Goal: Task Accomplishment & Management: Complete application form

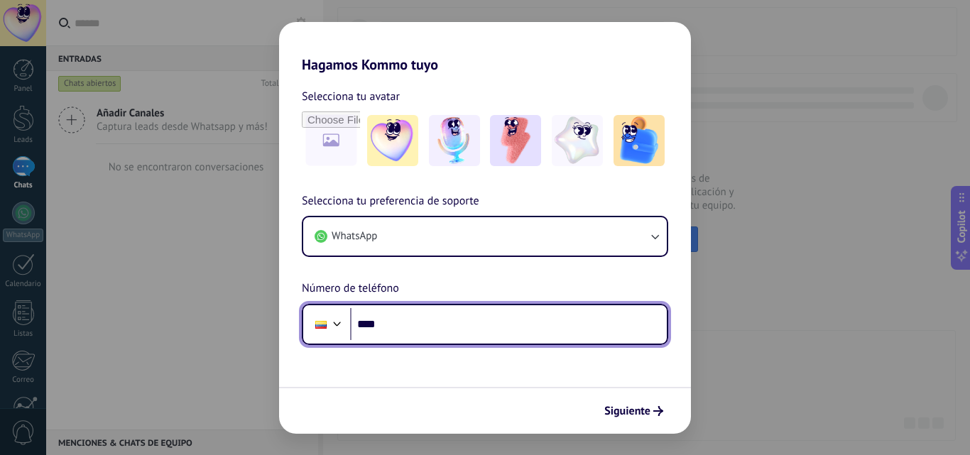
click at [427, 323] on input "****" at bounding box center [508, 324] width 317 height 33
type input "**********"
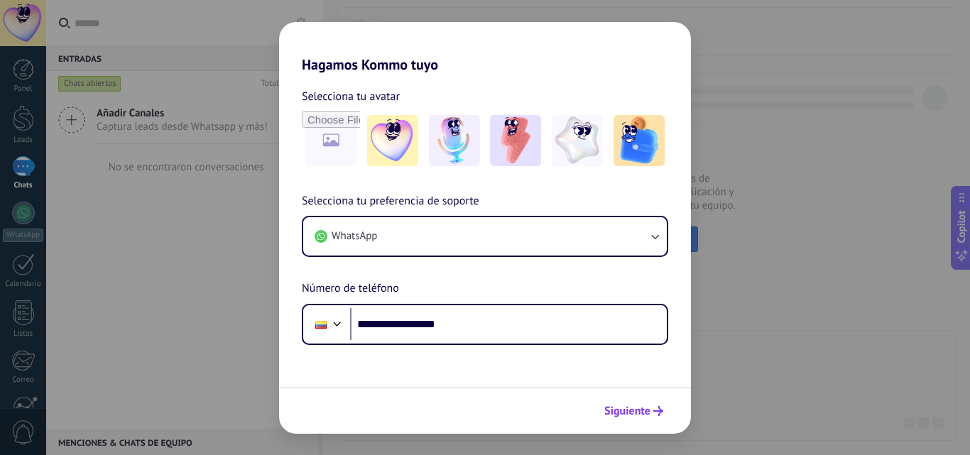
click at [645, 413] on span "Siguiente" at bounding box center [627, 411] width 46 height 10
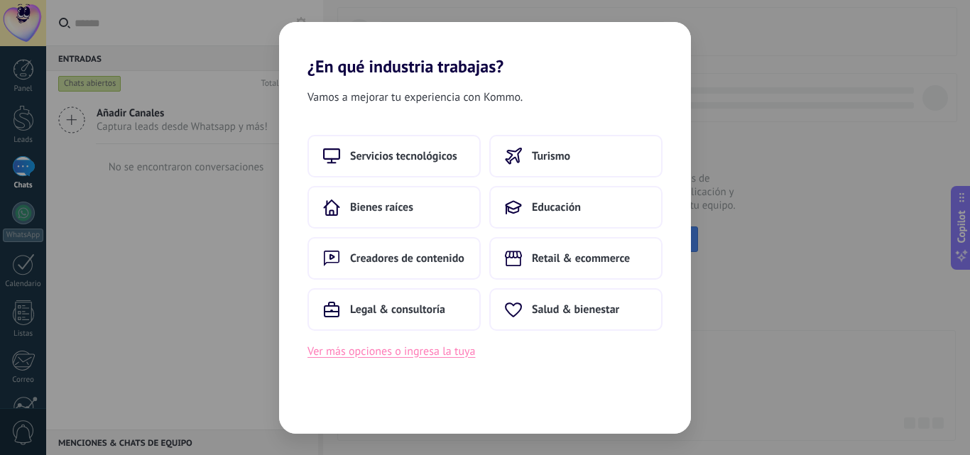
click at [418, 352] on button "Ver más opciones o ingresa la tuya" at bounding box center [392, 351] width 168 height 18
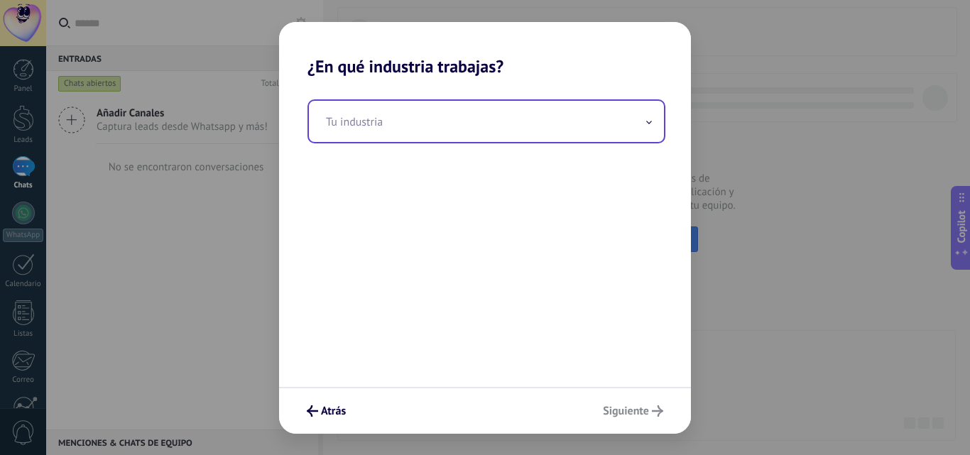
click at [428, 119] on input "text" at bounding box center [486, 121] width 355 height 41
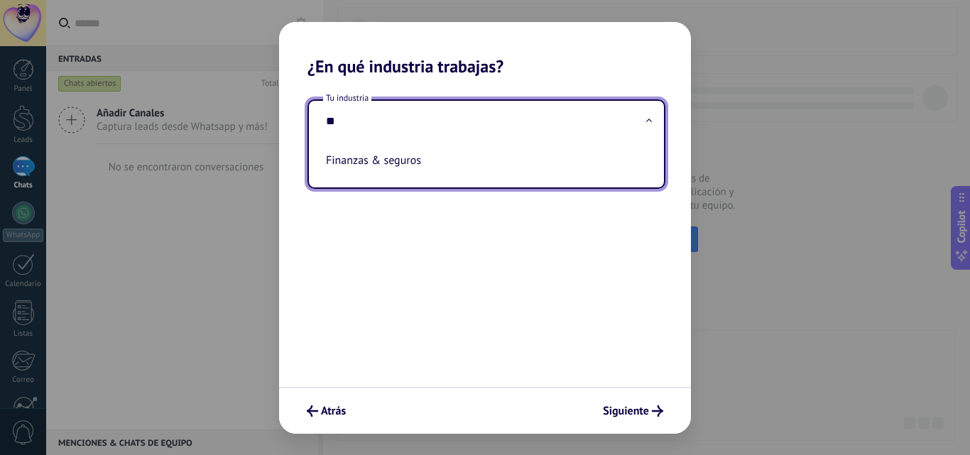
type input "*"
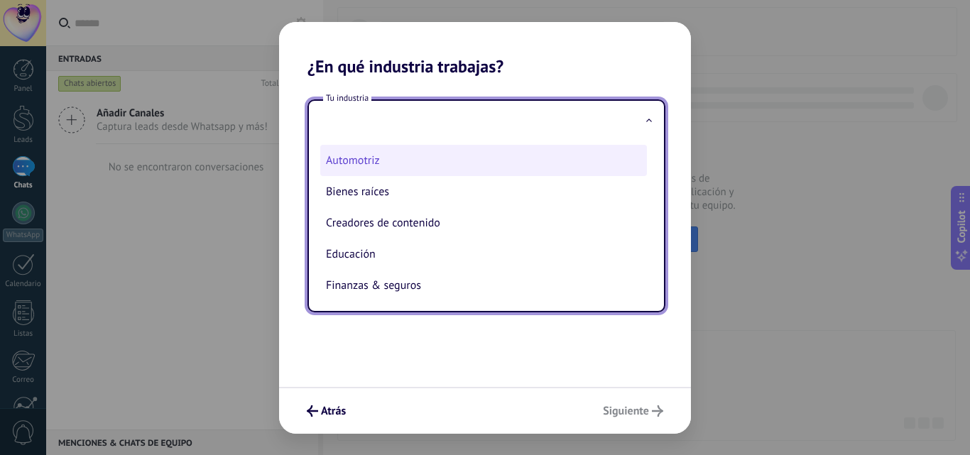
click at [351, 159] on li "Automotriz" at bounding box center [483, 160] width 327 height 31
type input "**********"
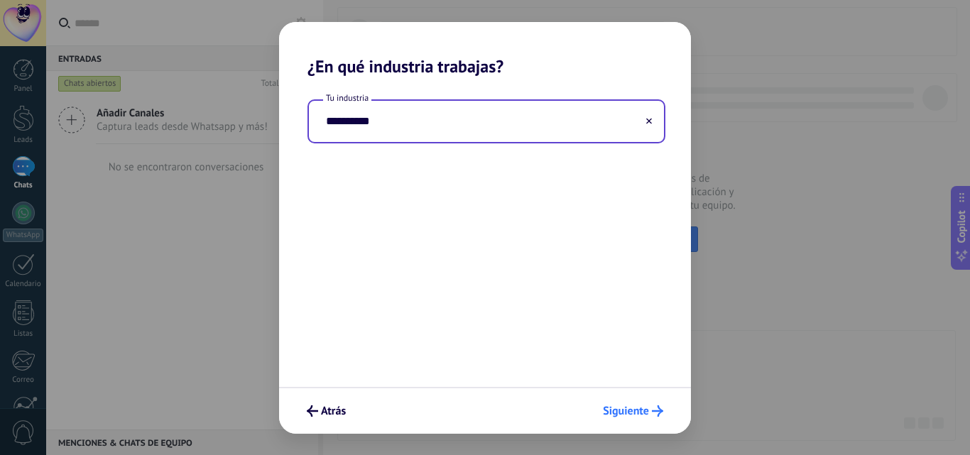
click at [633, 412] on span "Siguiente" at bounding box center [626, 411] width 46 height 10
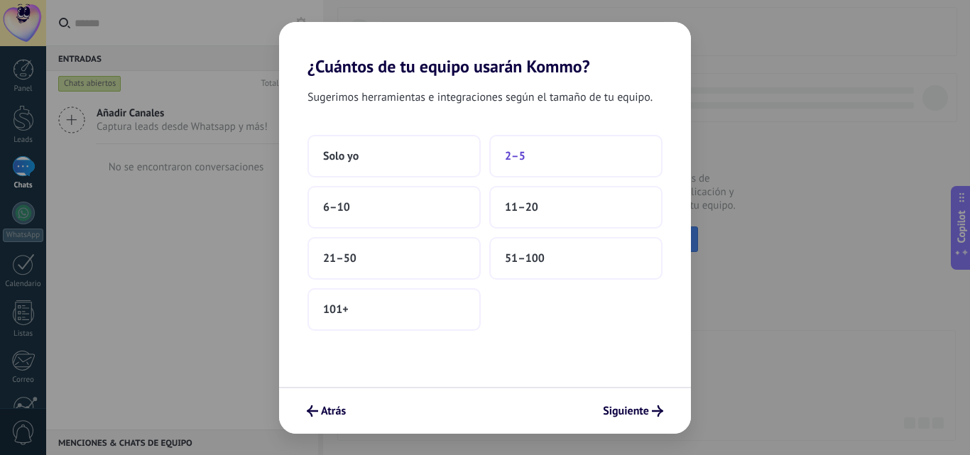
click at [537, 156] on button "2–5" at bounding box center [575, 156] width 173 height 43
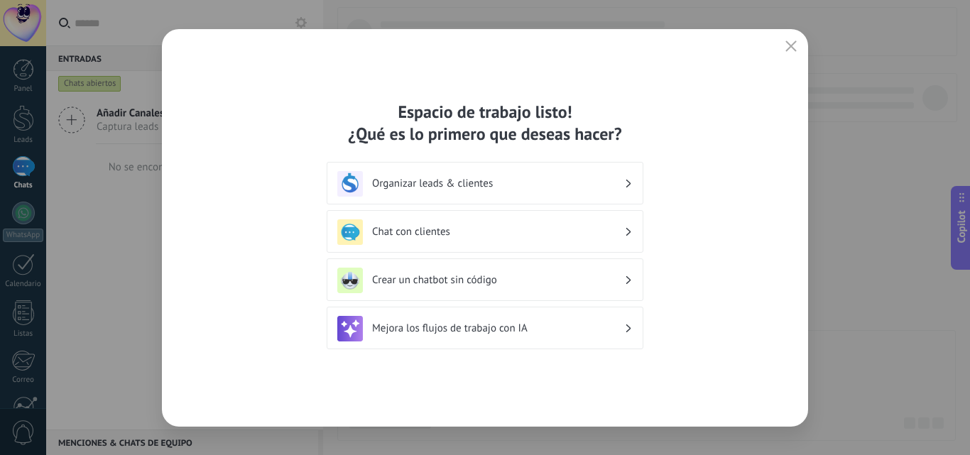
click at [477, 178] on h3 "Organizar leads & clientes" at bounding box center [498, 183] width 252 height 13
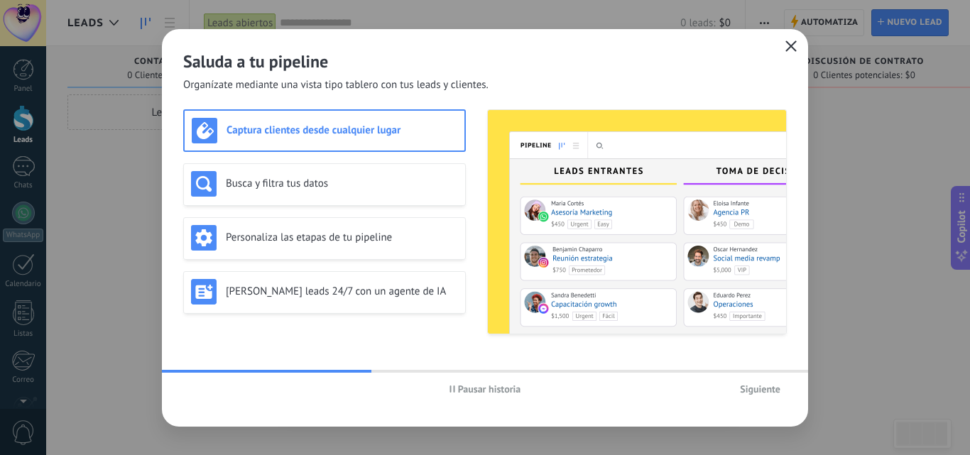
click at [783, 44] on button "button" at bounding box center [791, 47] width 18 height 20
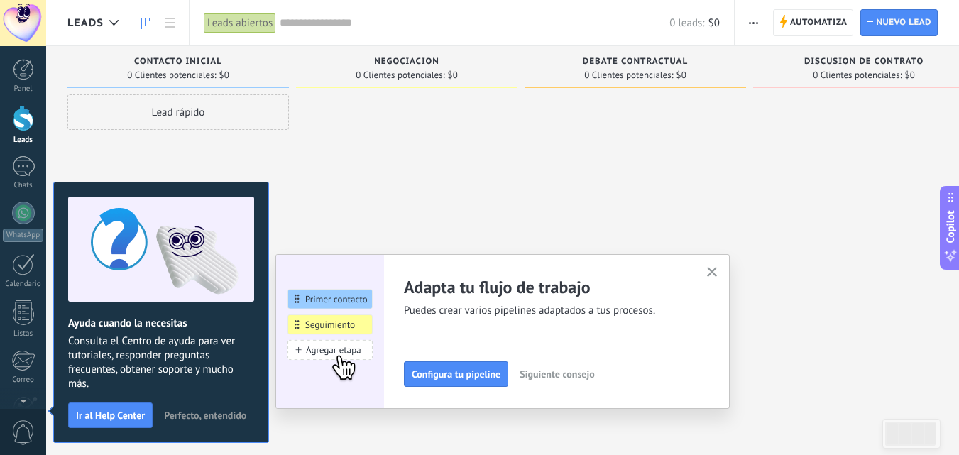
click at [27, 58] on div "Panel Leads Chats WhatsApp Clientes" at bounding box center [46, 227] width 92 height 363
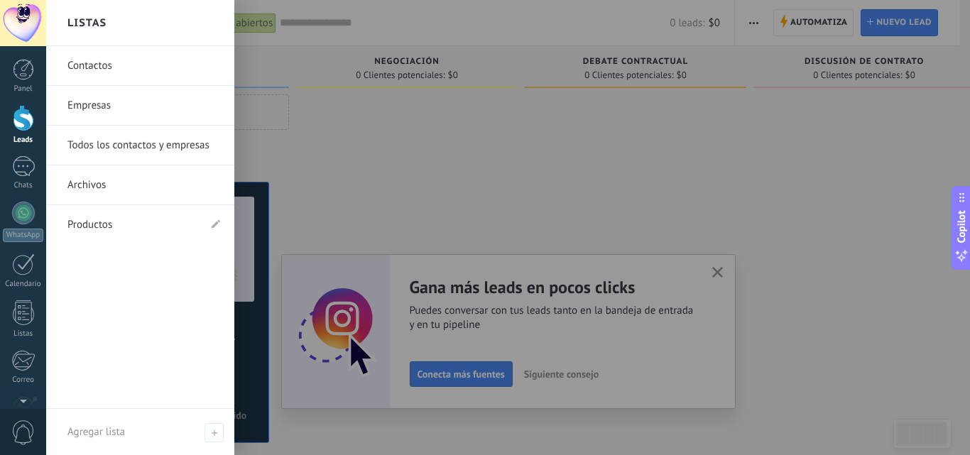
click at [117, 111] on link "Empresas" at bounding box center [143, 106] width 153 height 40
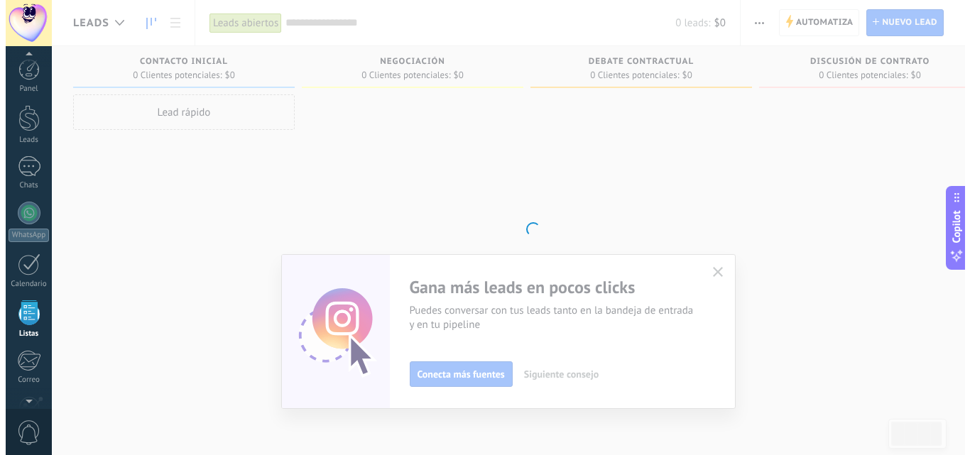
scroll to position [88, 0]
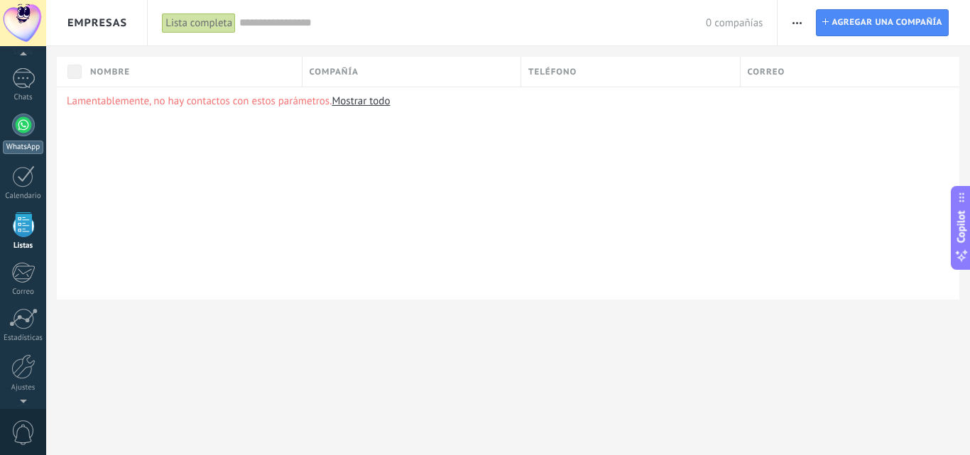
click at [26, 121] on div at bounding box center [23, 125] width 23 height 23
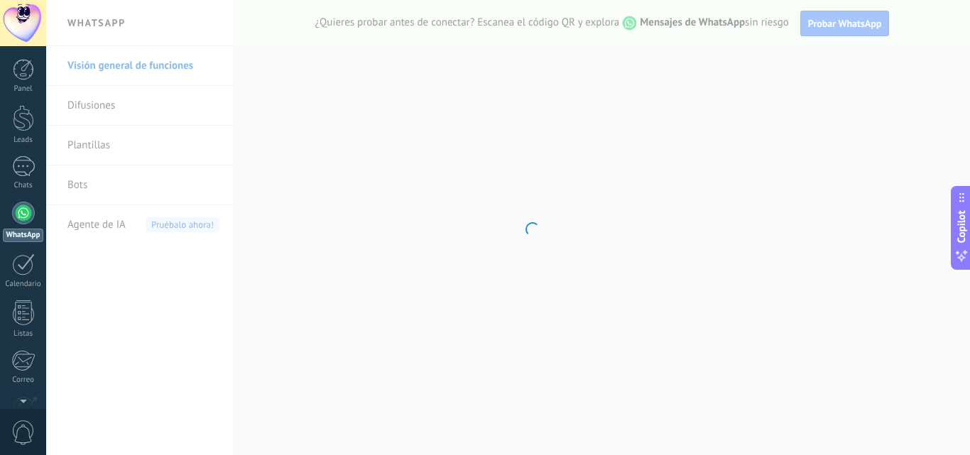
click at [285, 232] on body ".abecls-1,.abecls-2{fill-rule:evenodd}.abecls-2{fill:#fff} .abhcls-1{fill:none}…" at bounding box center [485, 227] width 970 height 455
click at [374, 335] on body ".abecls-1,.abecls-2{fill-rule:evenodd}.abecls-2{fill:#fff} .abhcls-1{fill:none}…" at bounding box center [485, 227] width 970 height 455
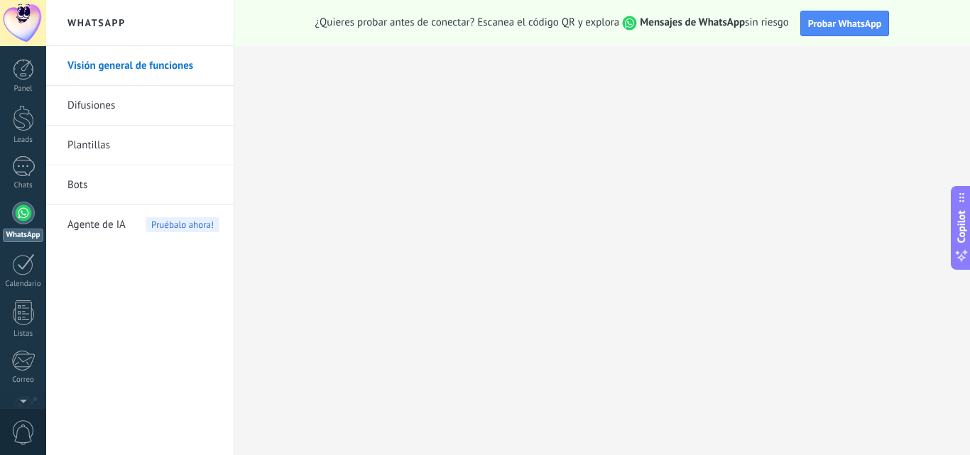
click at [23, 218] on div at bounding box center [23, 213] width 23 height 23
click at [31, 165] on div at bounding box center [23, 166] width 23 height 21
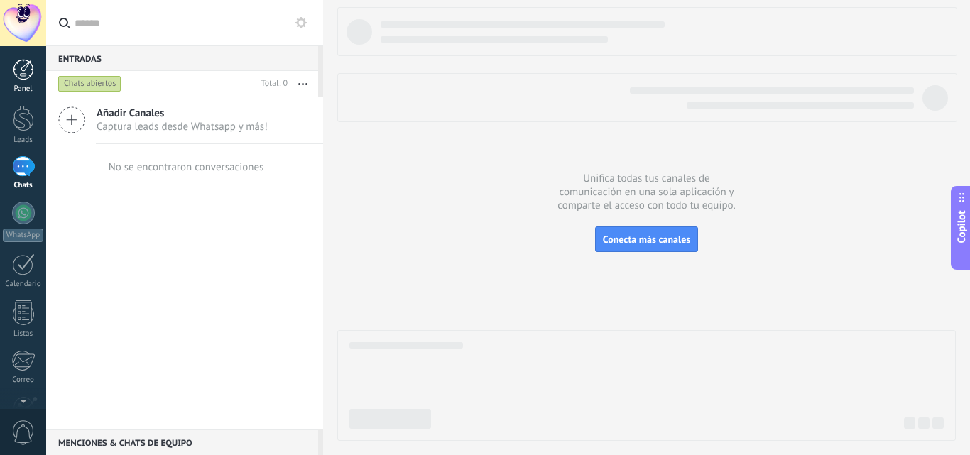
click at [25, 64] on div at bounding box center [23, 69] width 21 height 21
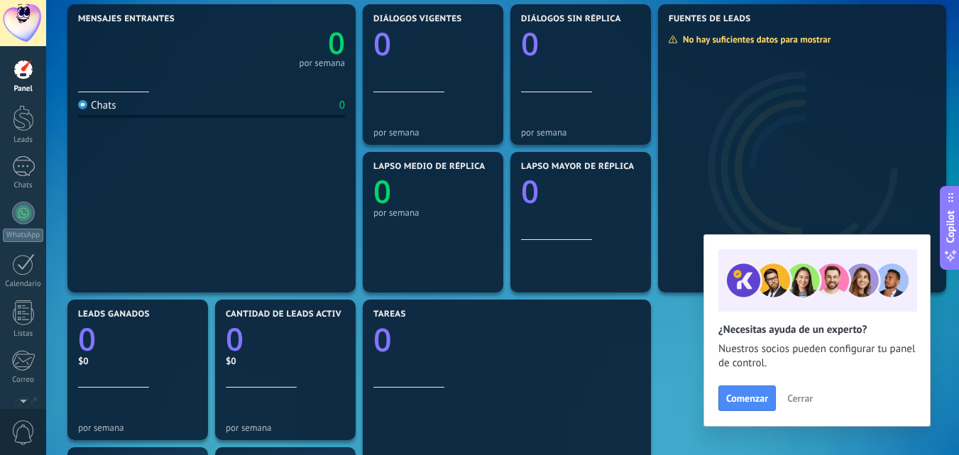
scroll to position [231, 0]
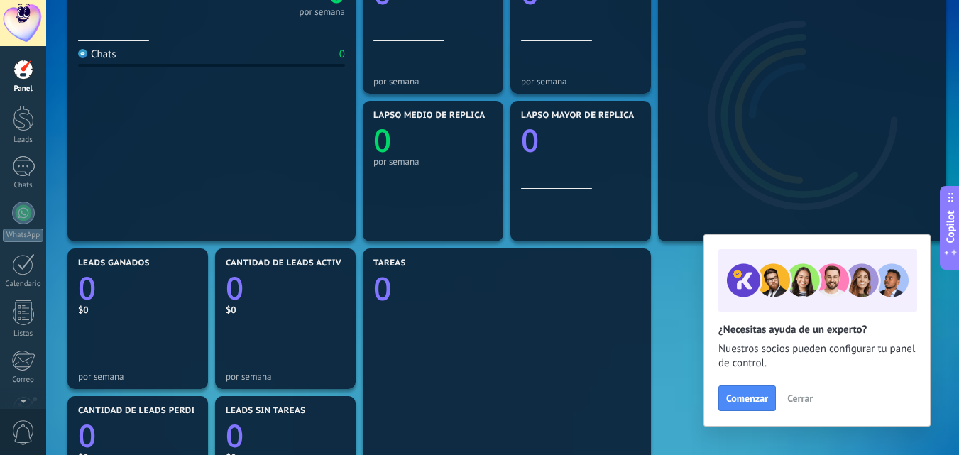
click at [798, 400] on span "Cerrar" at bounding box center [801, 398] width 26 height 10
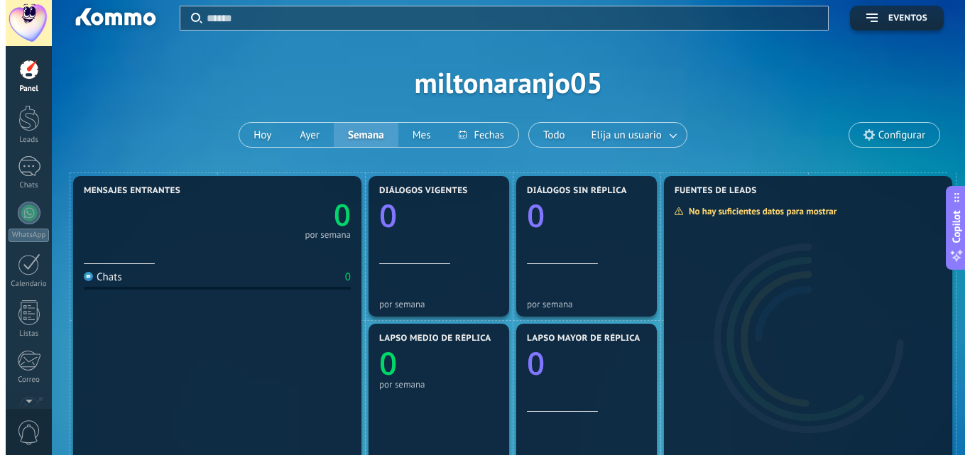
scroll to position [0, 0]
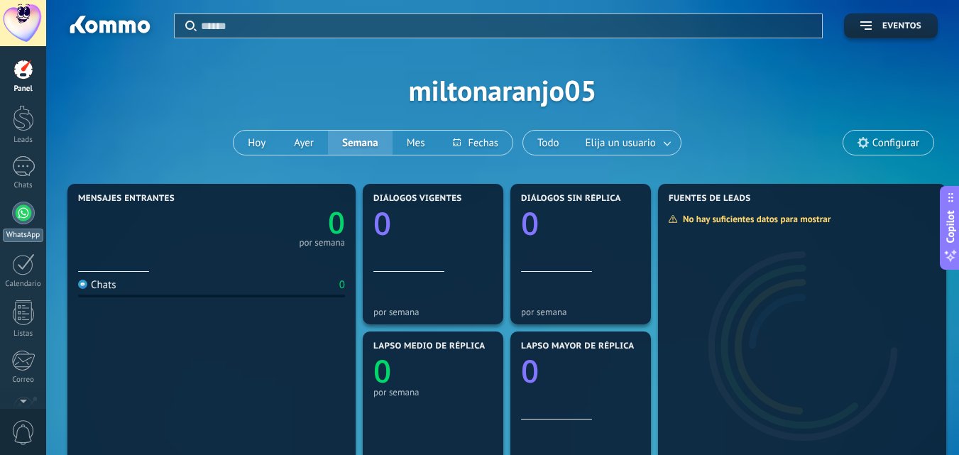
click at [21, 209] on div at bounding box center [23, 213] width 23 height 23
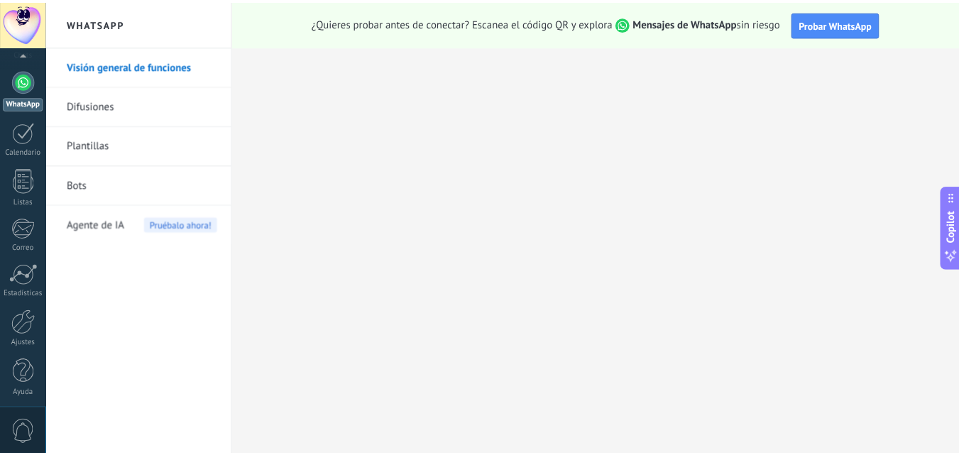
scroll to position [136, 0]
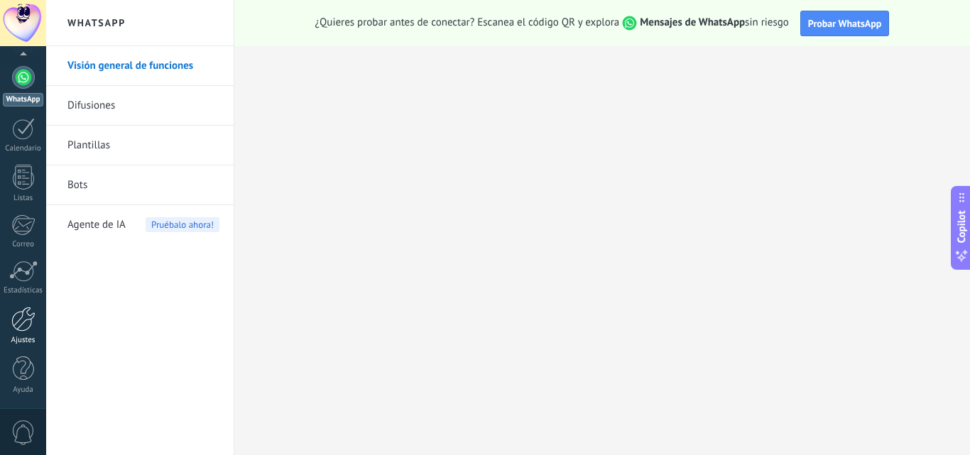
click at [26, 327] on div at bounding box center [23, 319] width 24 height 25
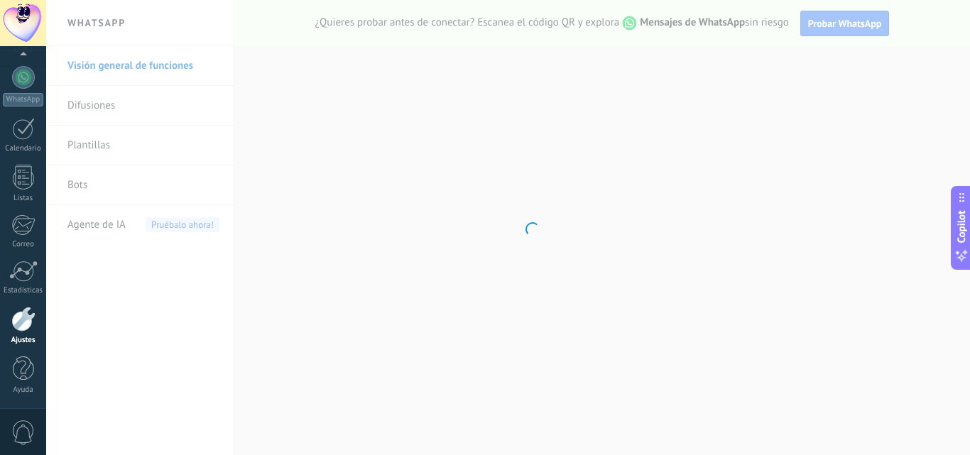
click at [26, 327] on div at bounding box center [23, 319] width 24 height 25
